Goal: Task Accomplishment & Management: Use online tool/utility

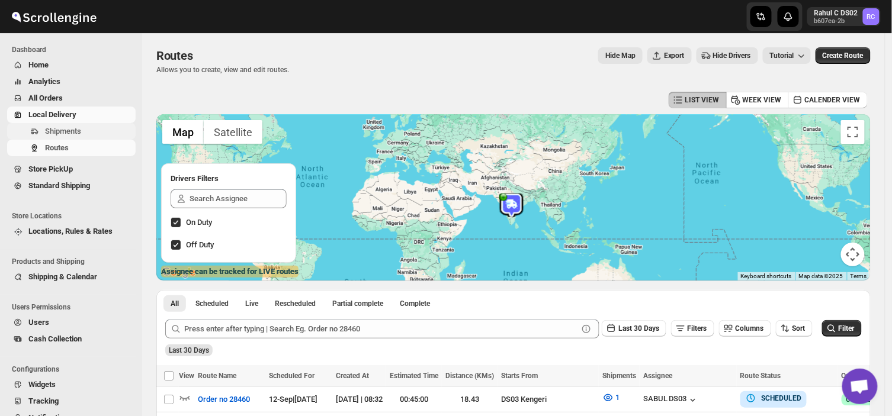
click at [72, 127] on span "Shipments" at bounding box center [63, 131] width 36 height 9
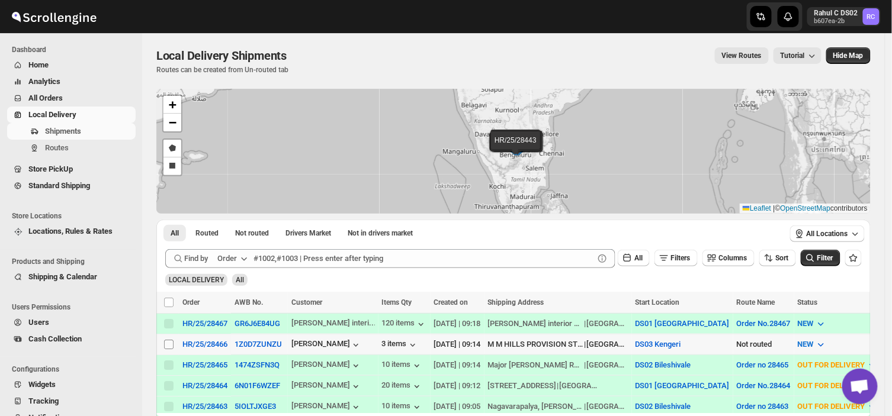
click at [166, 340] on input "Select shipment" at bounding box center [168, 344] width 9 height 9
checkbox input "true"
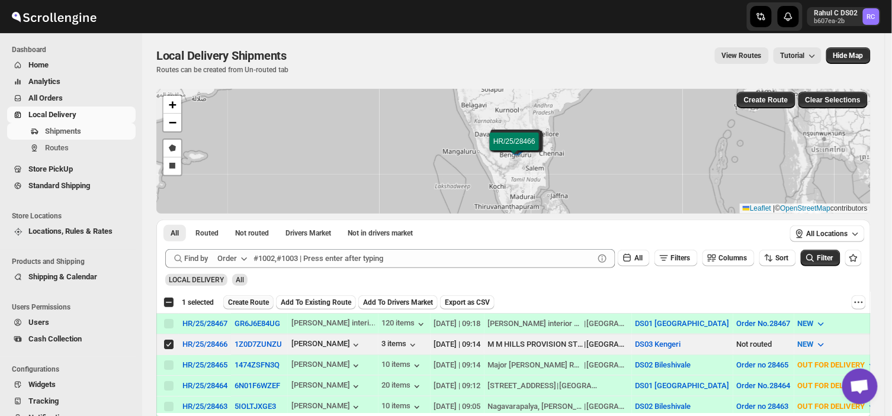
click at [245, 298] on span "Create Route" at bounding box center [248, 302] width 41 height 9
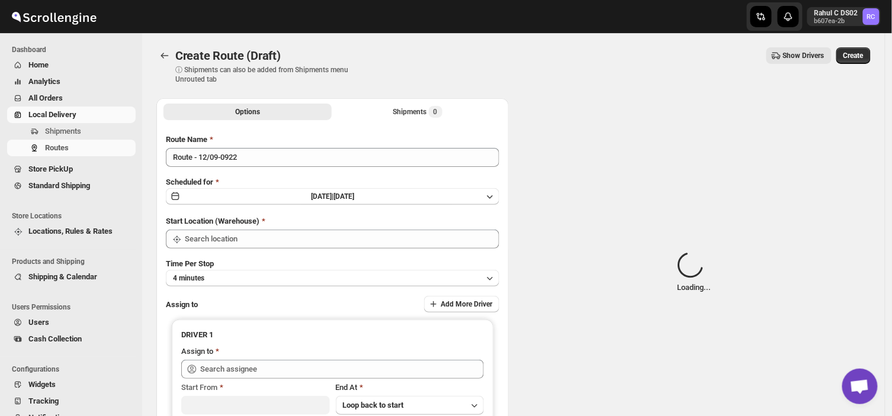
type input "DS03 Kengeri"
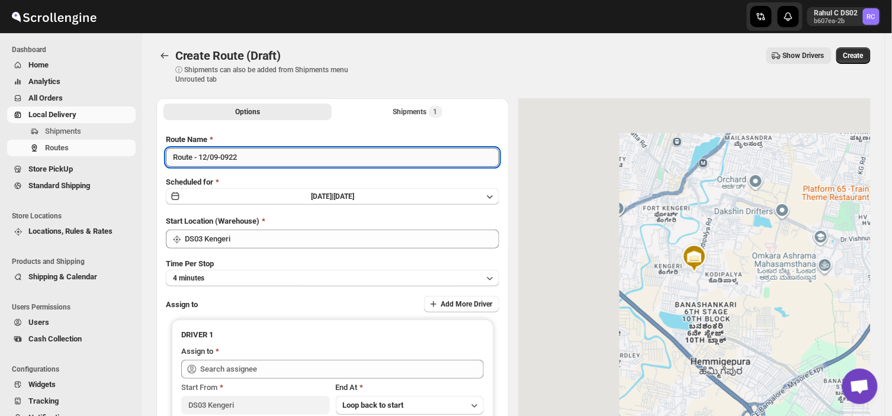
click at [242, 156] on input "Route - 12/09-0922" at bounding box center [332, 157] width 333 height 19
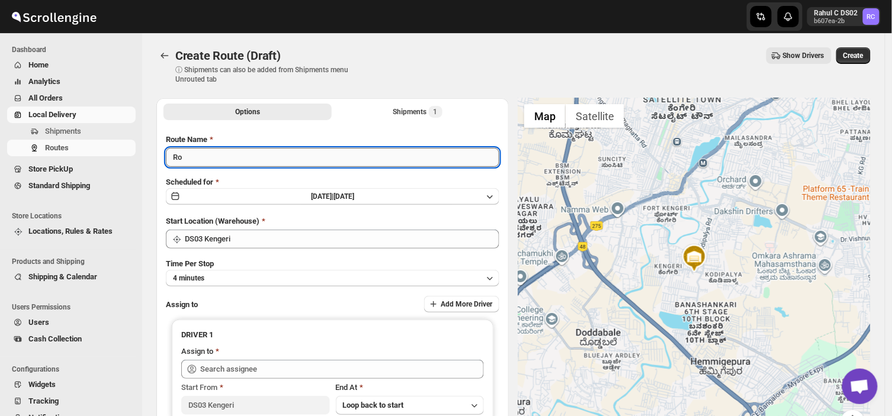
type input "R"
type input "Order no 28466"
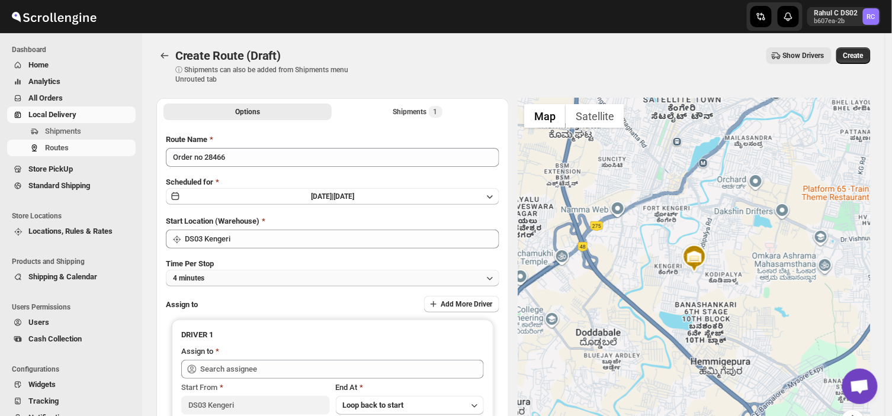
click at [229, 276] on button "4 minutes" at bounding box center [332, 278] width 333 height 17
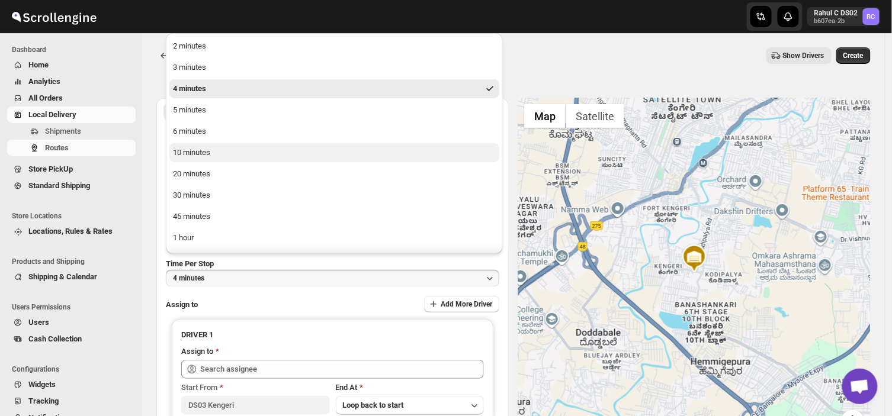
click at [192, 148] on div "10 minutes" at bounding box center [191, 153] width 37 height 12
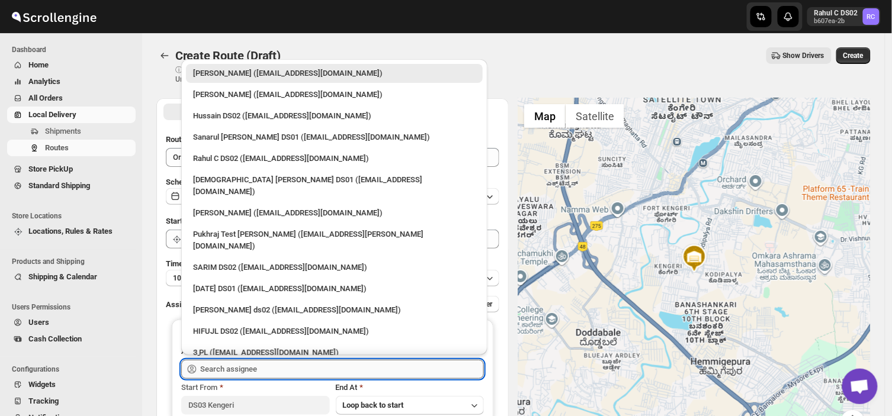
click at [262, 371] on input "text" at bounding box center [342, 369] width 284 height 19
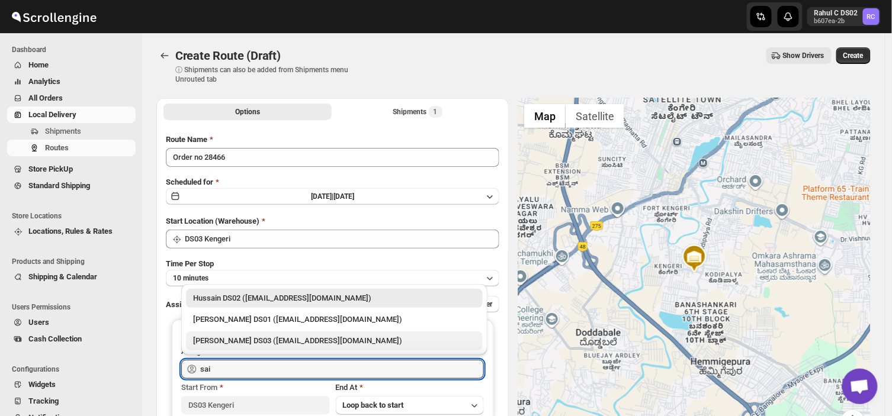
click at [228, 338] on div "[PERSON_NAME] DS03 ([EMAIL_ADDRESS][DOMAIN_NAME])" at bounding box center [334, 341] width 282 height 12
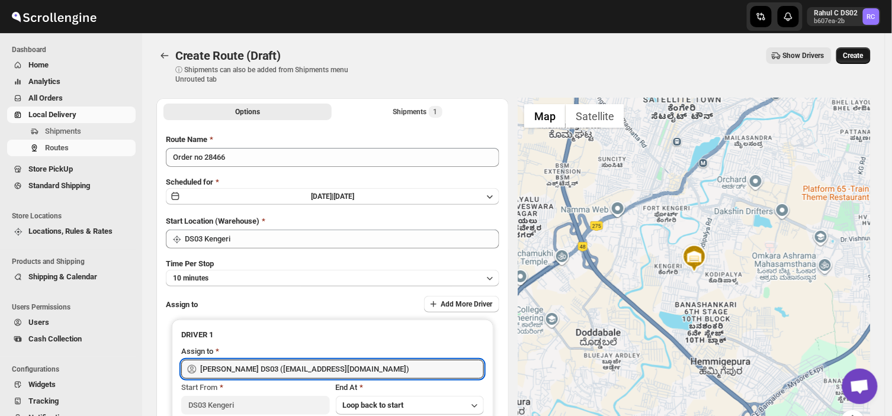
type input "[PERSON_NAME] DS03 ([EMAIL_ADDRESS][DOMAIN_NAME])"
click at [857, 57] on span "Create" at bounding box center [853, 55] width 20 height 9
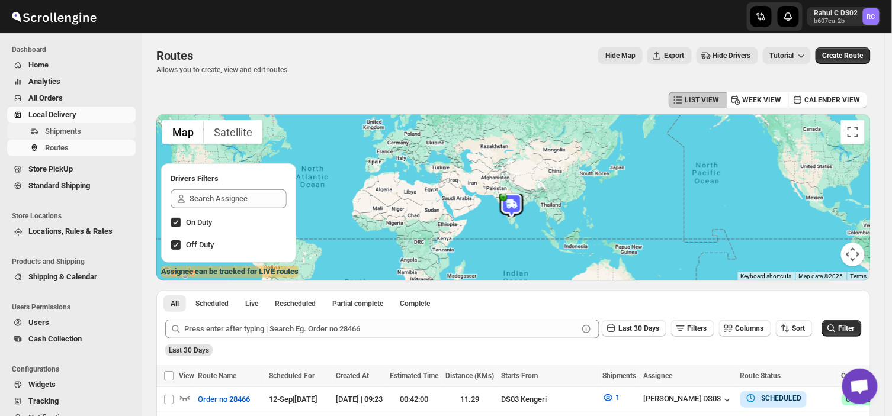
click at [93, 126] on span "Shipments" at bounding box center [89, 132] width 88 height 12
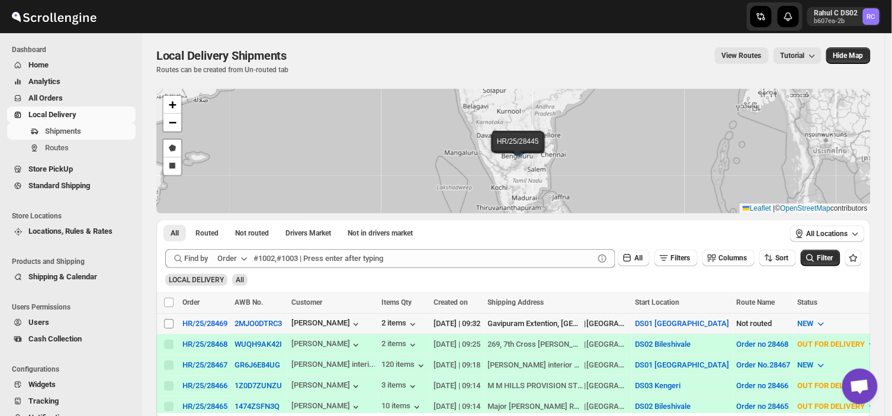
click at [168, 325] on input "Select shipment" at bounding box center [168, 323] width 9 height 9
checkbox input "true"
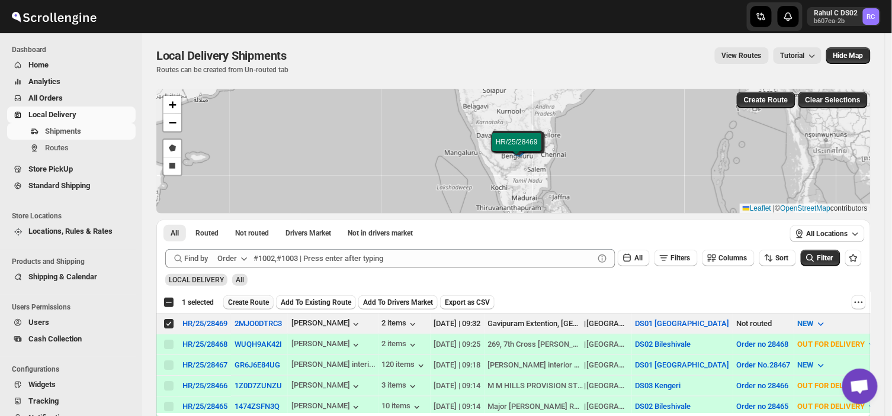
click at [242, 303] on span "Create Route" at bounding box center [248, 302] width 41 height 9
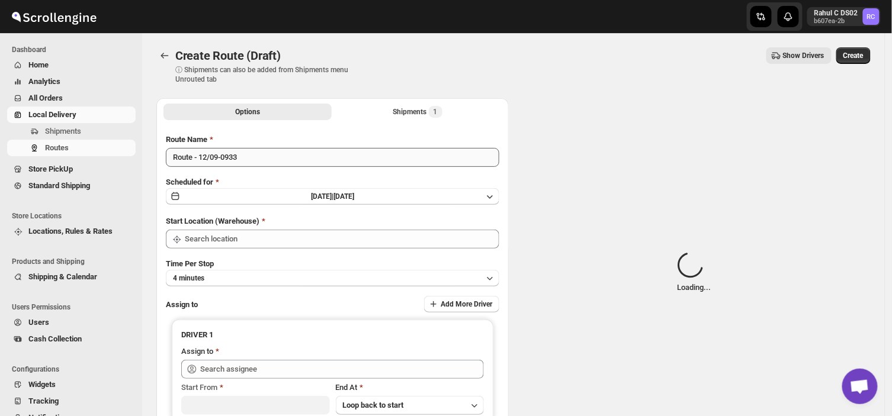
type input "DS01 [GEOGRAPHIC_DATA]"
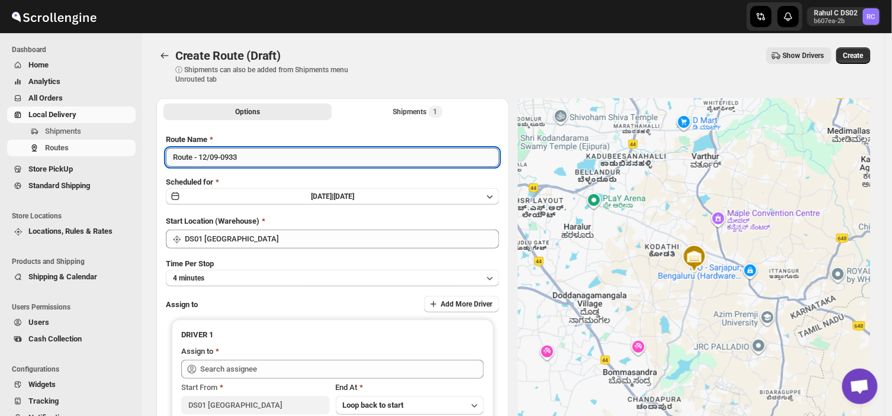
click at [243, 156] on input "Route - 12/09-0933" at bounding box center [332, 157] width 333 height 19
type input "R"
type input "Order no 28469"
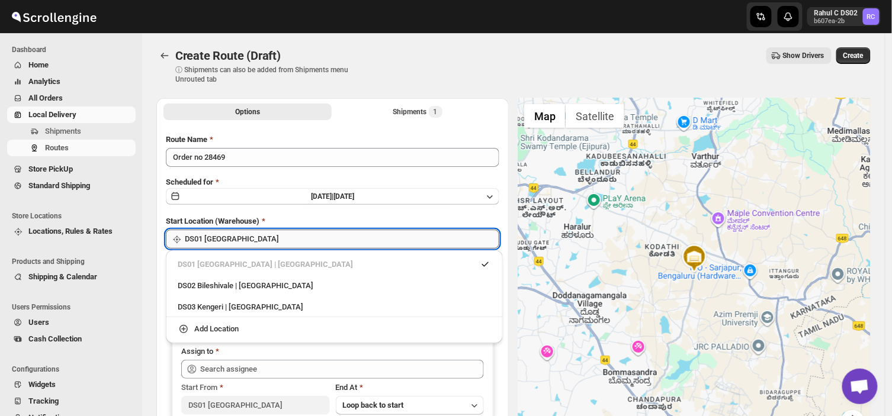
click at [253, 239] on input "DS01 [GEOGRAPHIC_DATA]" at bounding box center [342, 239] width 314 height 19
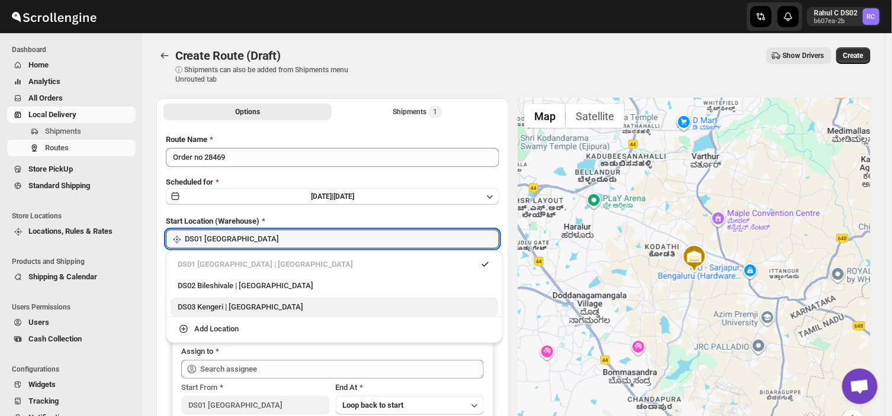
click at [237, 306] on div "DS03 Kengeri | [GEOGRAPHIC_DATA]" at bounding box center [334, 307] width 313 height 12
type input "DS03 Kengeri"
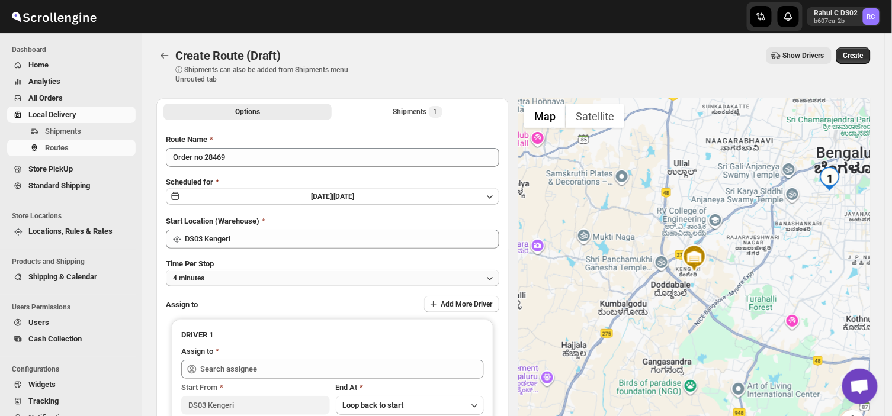
click at [218, 277] on button "4 minutes" at bounding box center [332, 278] width 333 height 17
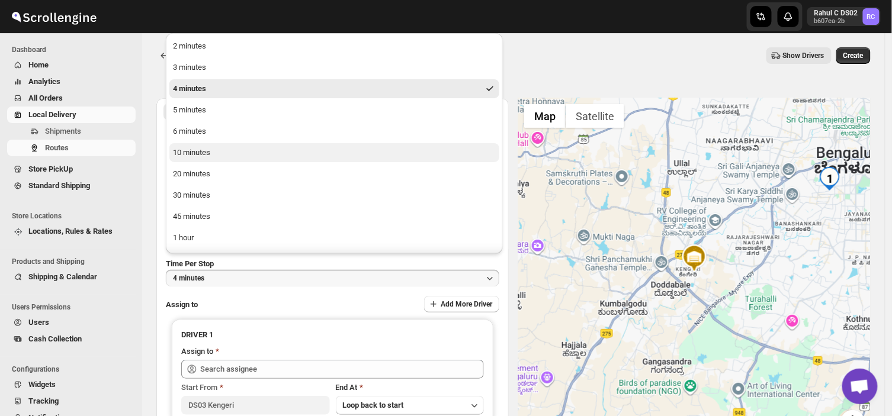
click at [197, 154] on div "10 minutes" at bounding box center [191, 153] width 37 height 12
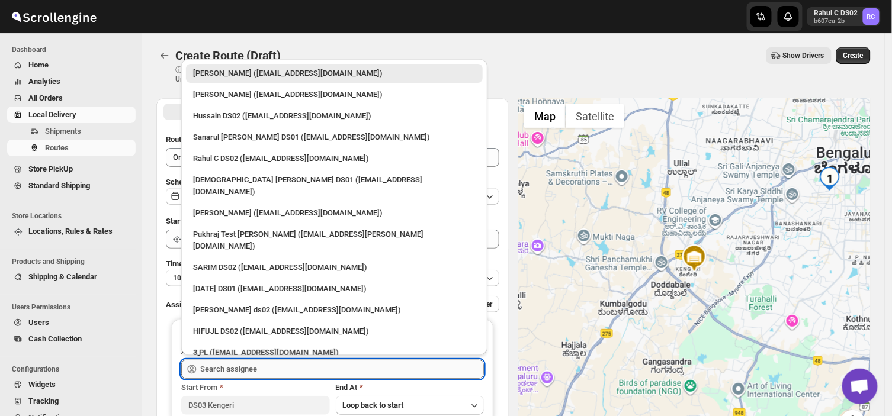
click at [275, 370] on input "text" at bounding box center [342, 369] width 284 height 19
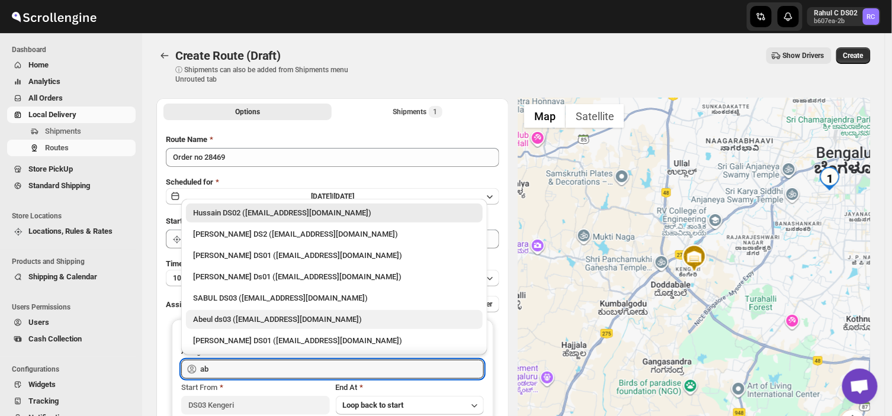
click at [220, 315] on div "Abeul ds03 ([EMAIL_ADDRESS][DOMAIN_NAME])" at bounding box center [334, 320] width 282 height 12
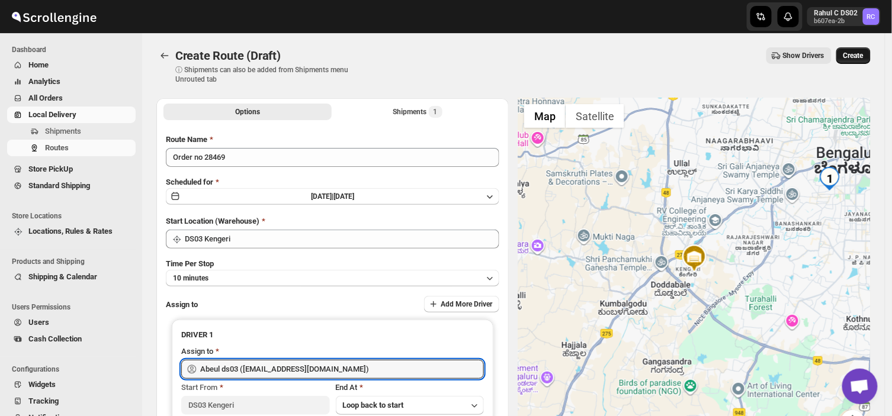
type input "Abeul ds03 ([EMAIL_ADDRESS][DOMAIN_NAME])"
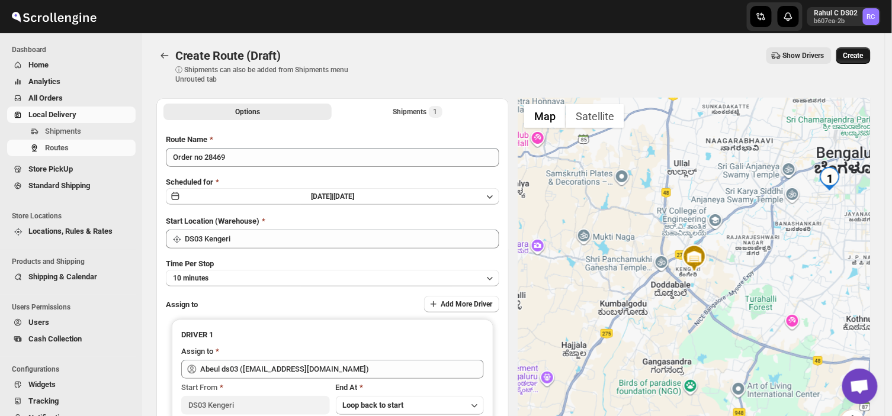
click at [862, 53] on span "Create" at bounding box center [853, 55] width 20 height 9
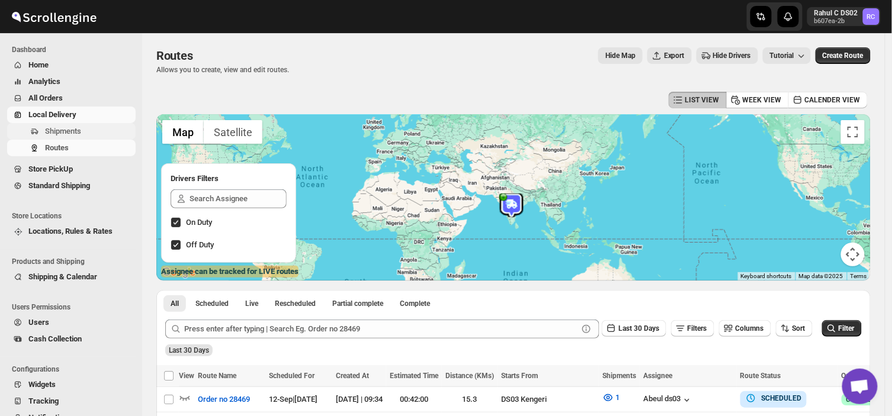
click at [75, 127] on span "Shipments" at bounding box center [63, 131] width 36 height 9
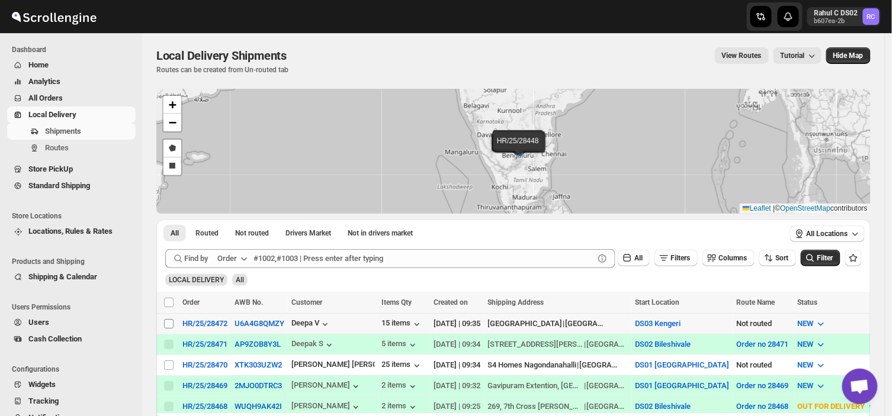
click at [167, 321] on input "Select shipment" at bounding box center [168, 323] width 9 height 9
checkbox input "true"
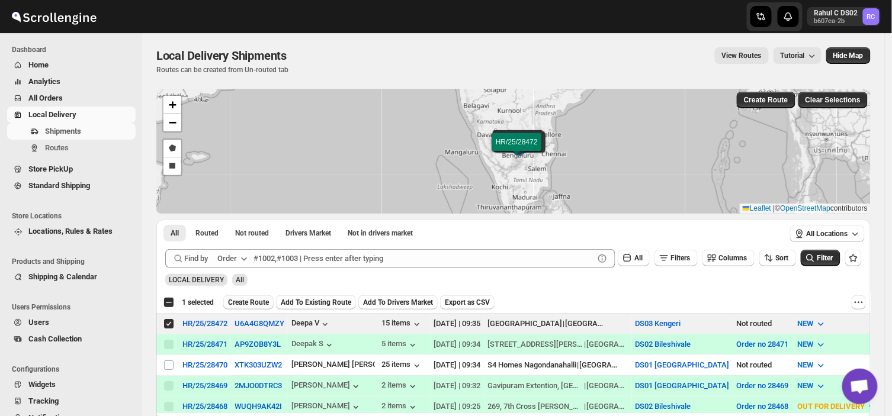
click at [239, 301] on span "Create Route" at bounding box center [248, 302] width 41 height 9
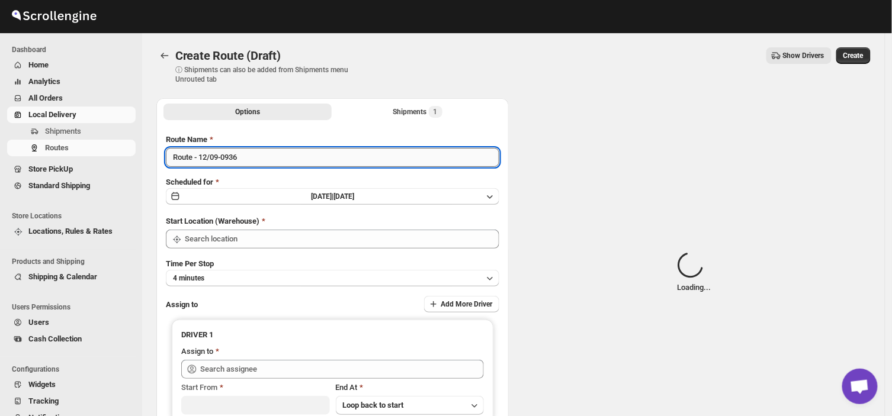
type input "DS03 Kengeri"
click at [252, 154] on input "Route - 12/09-0936" at bounding box center [332, 157] width 333 height 19
type input "DS03 Kengeri"
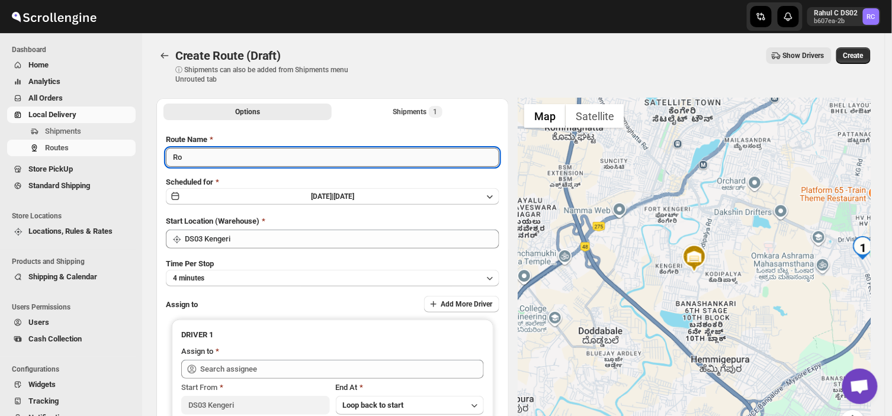
type input "R"
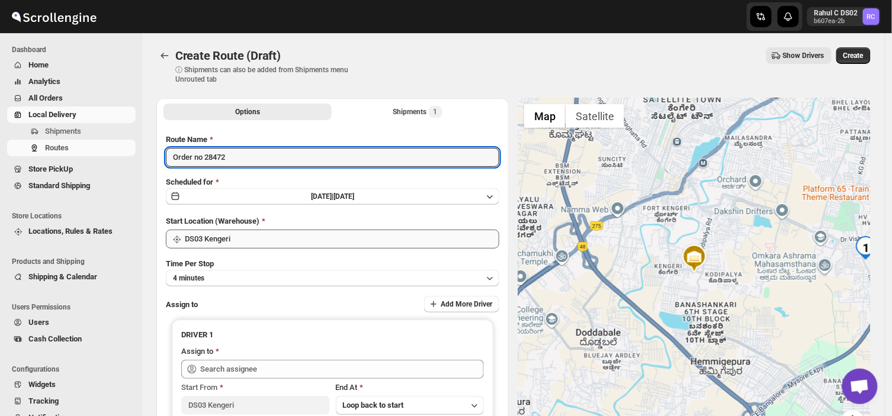
type input "Order no 28472"
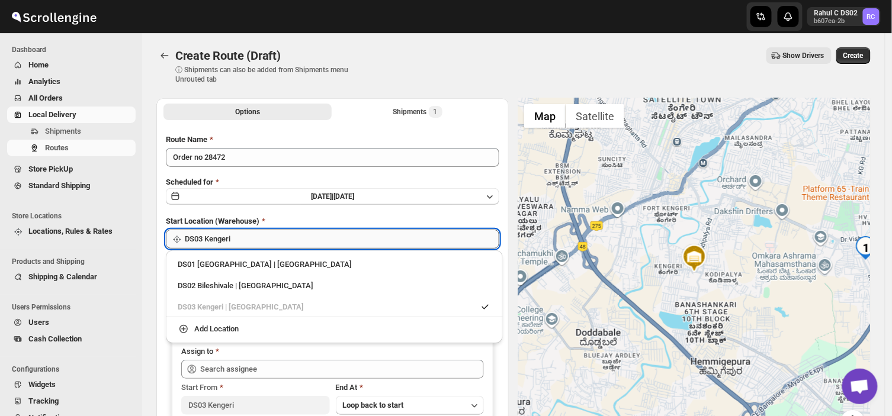
click at [274, 234] on input "DS03 Kengeri" at bounding box center [342, 239] width 314 height 19
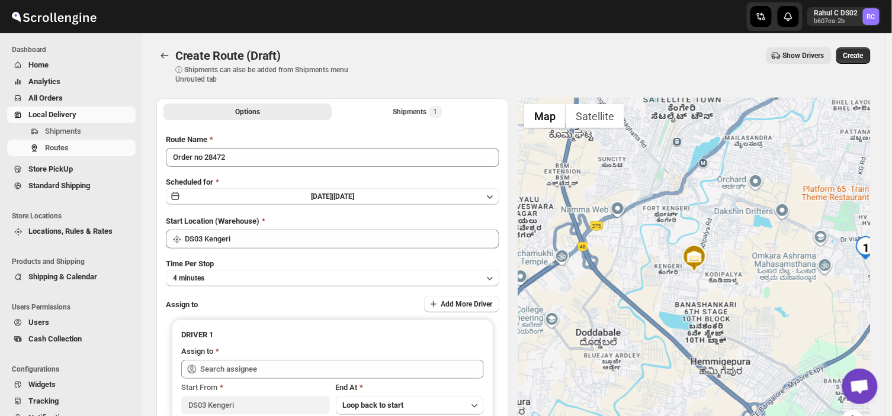
click at [150, 256] on div "Options Shipments 1 More views Options Shipments 1 More views Route Name Order …" at bounding box center [509, 291] width 724 height 404
click at [235, 273] on button "4 minutes" at bounding box center [332, 278] width 333 height 17
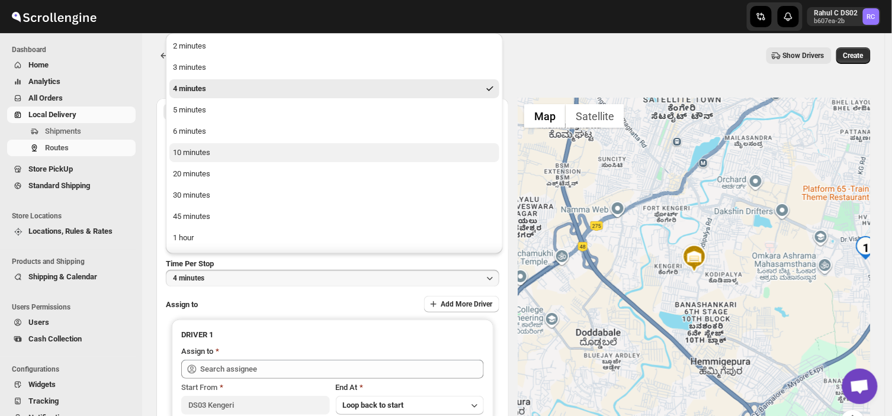
click at [208, 151] on div "10 minutes" at bounding box center [191, 153] width 37 height 12
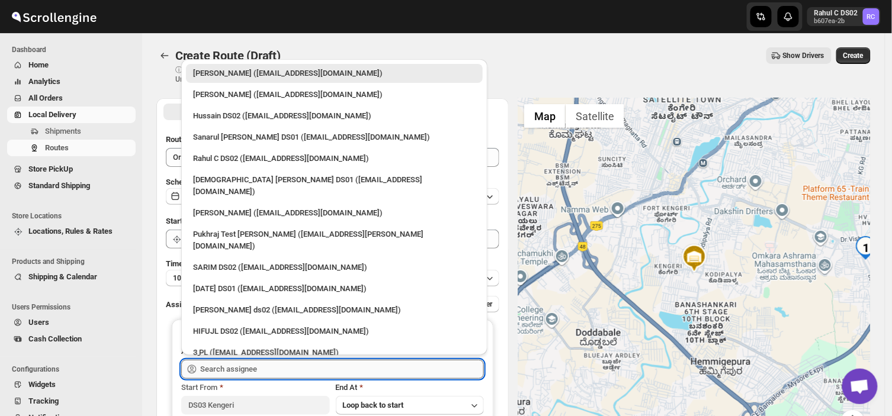
click at [262, 363] on input "text" at bounding box center [342, 369] width 284 height 19
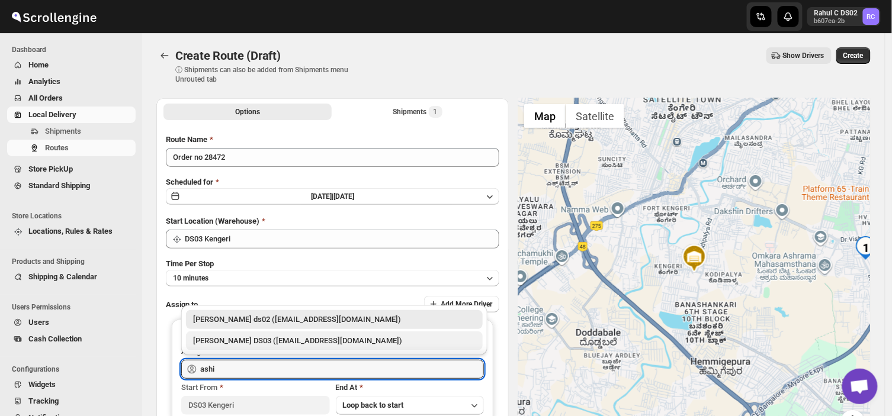
click at [262, 342] on div "[PERSON_NAME] DS03 ([EMAIL_ADDRESS][DOMAIN_NAME])" at bounding box center [334, 341] width 282 height 12
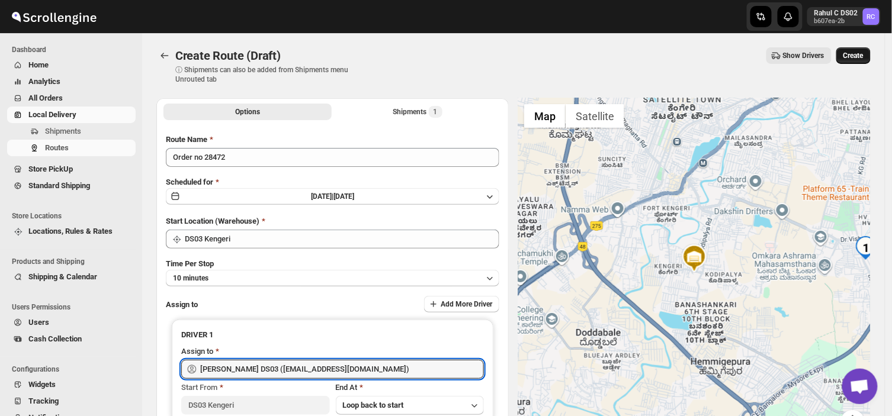
type input "[PERSON_NAME] DS03 ([EMAIL_ADDRESS][DOMAIN_NAME])"
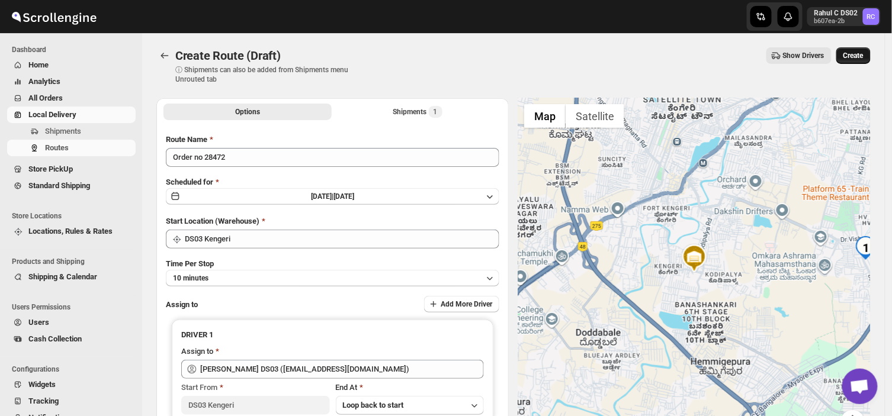
click at [862, 51] on span "Create" at bounding box center [853, 55] width 20 height 9
